Goal: Task Accomplishment & Management: Use online tool/utility

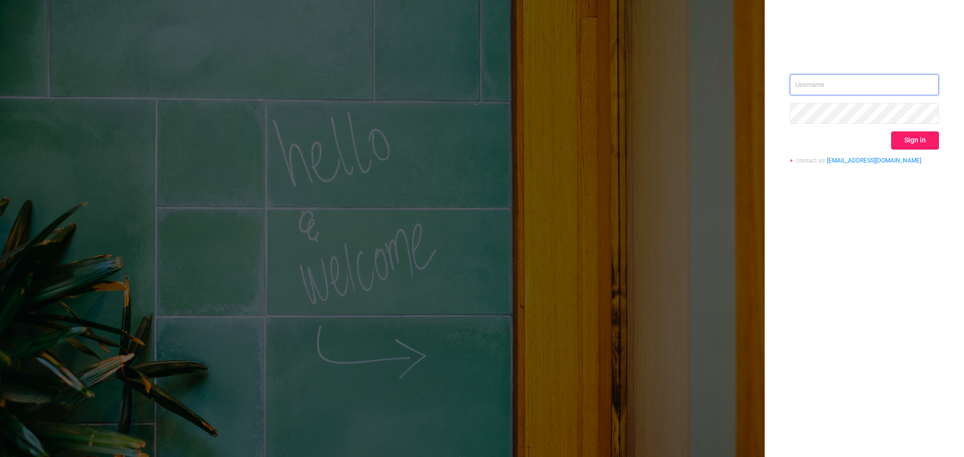
type input "[EMAIL_ADDRESS][DOMAIN_NAME]"
click at [924, 140] on button "Sign in" at bounding box center [915, 141] width 48 height 18
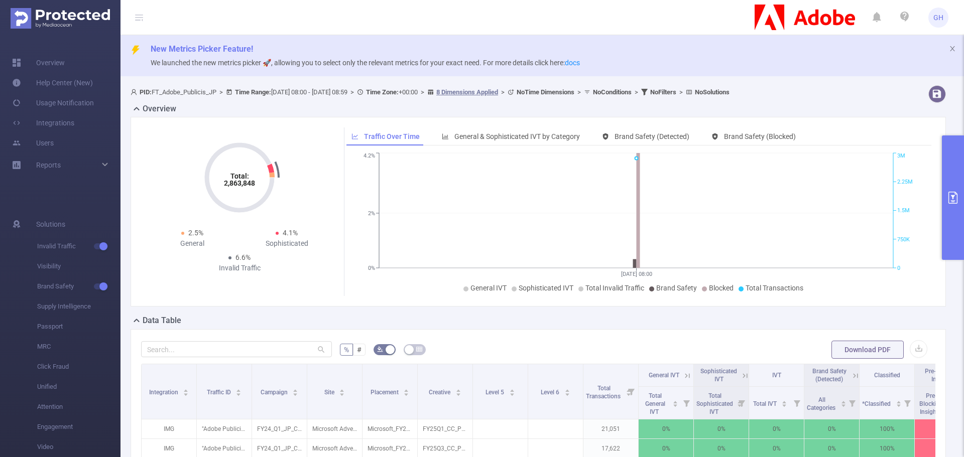
click at [944, 172] on button "primary" at bounding box center [953, 198] width 22 height 125
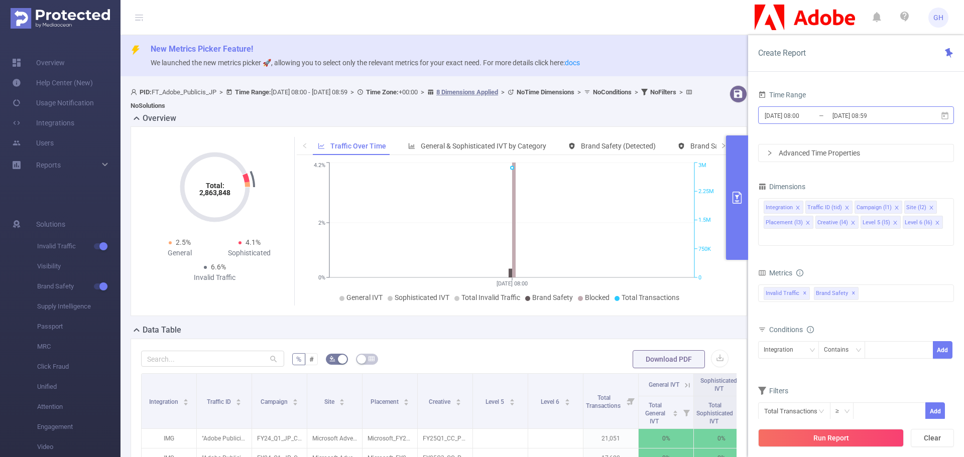
click at [796, 117] on input "[DATE] 08:00" at bounding box center [804, 116] width 81 height 14
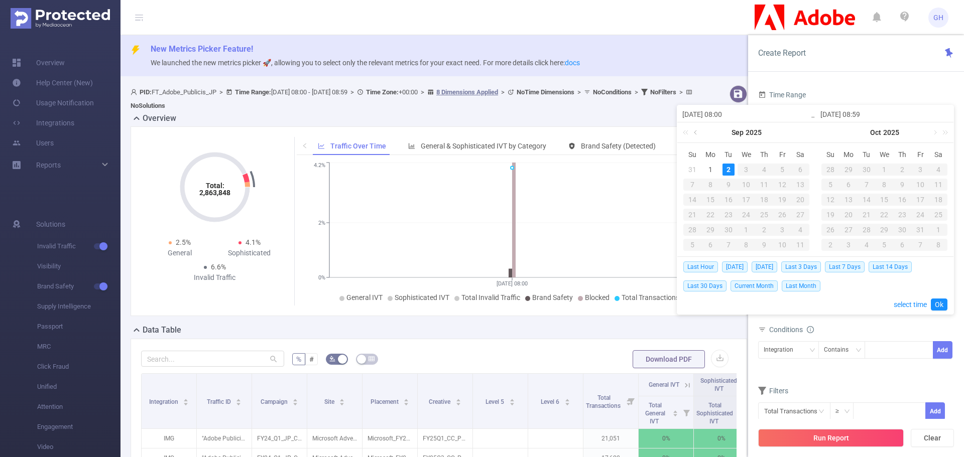
click at [696, 134] on link at bounding box center [696, 133] width 9 height 20
click at [800, 216] on div "23" at bounding box center [800, 215] width 12 height 12
click at [782, 227] on div "29" at bounding box center [782, 230] width 12 height 12
type input "[DATE] 08:00"
type input "[DATE] 08:59"
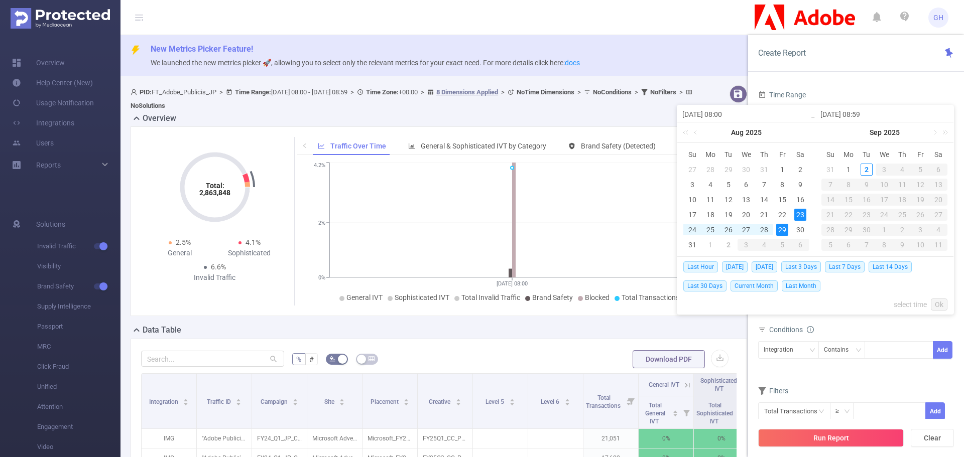
type input "[DATE] 08:00"
type input "[DATE] 08:59"
click at [934, 305] on link "Ok" at bounding box center [939, 305] width 17 height 12
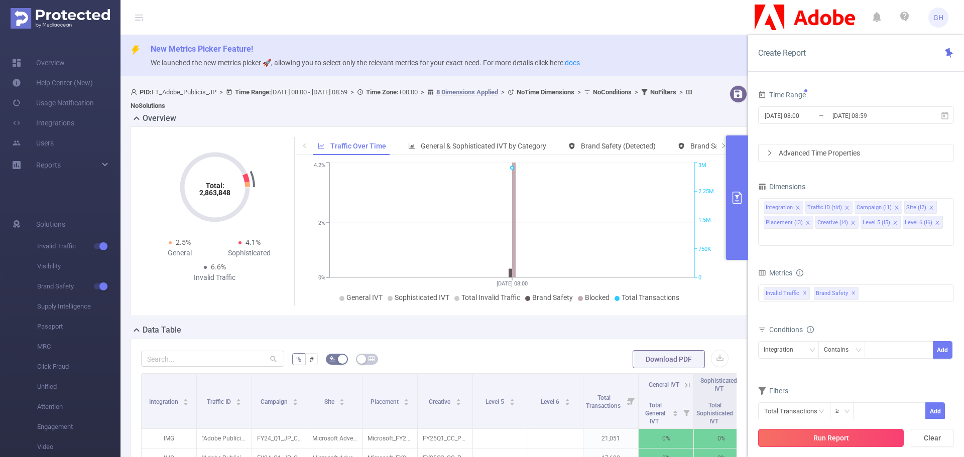
click at [802, 431] on button "Run Report" at bounding box center [831, 438] width 146 height 18
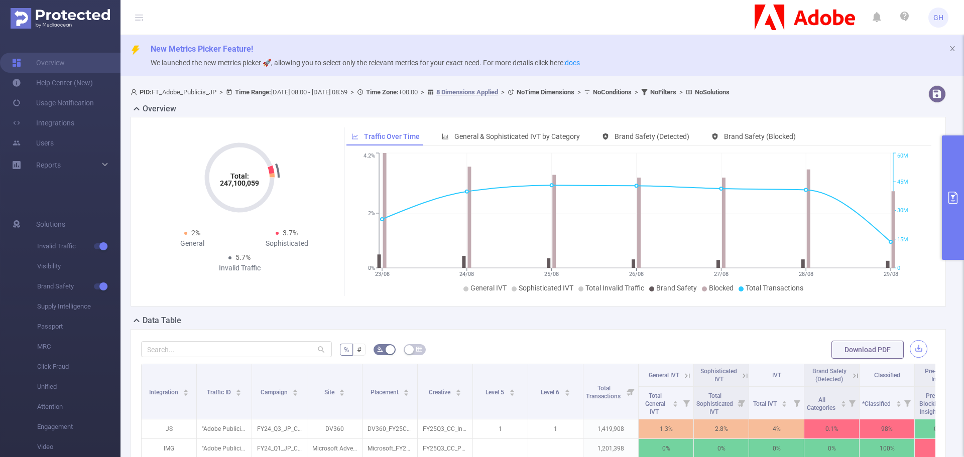
click at [910, 349] on button "button" at bounding box center [919, 349] width 18 height 18
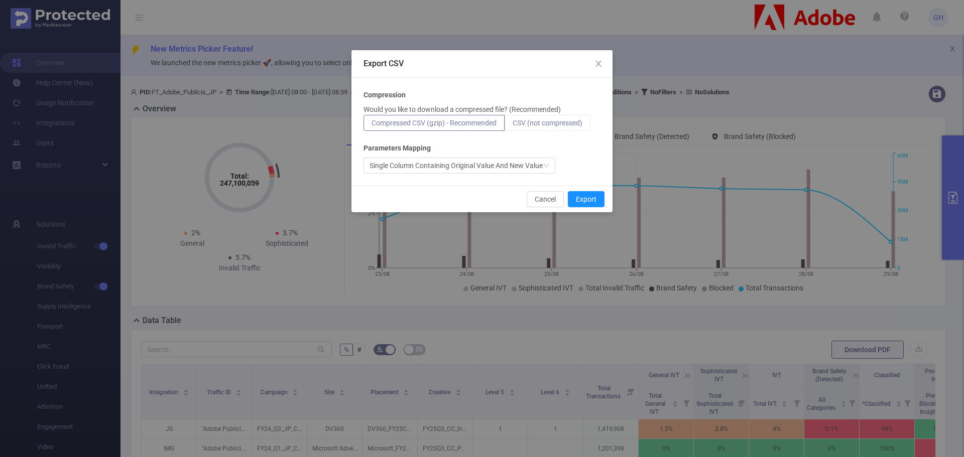
click at [565, 122] on span "CSV (not compressed)" at bounding box center [548, 123] width 70 height 8
click at [513, 126] on input "CSV (not compressed)" at bounding box center [513, 126] width 0 height 0
click at [588, 200] on button "Export" at bounding box center [586, 199] width 37 height 16
